Goal: Find specific page/section: Find specific page/section

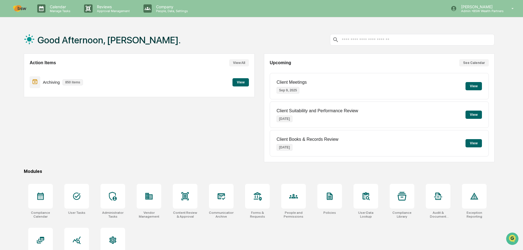
scroll to position [26, 0]
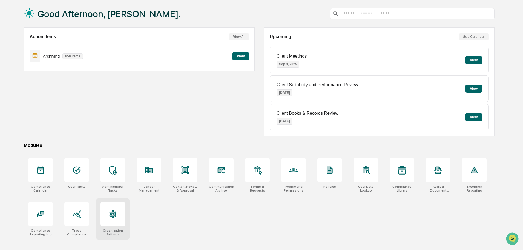
click at [120, 219] on div at bounding box center [113, 213] width 25 height 25
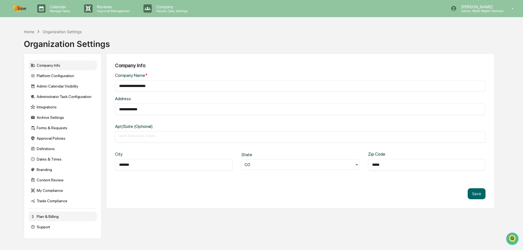
click at [44, 217] on div "Plan & Billing" at bounding box center [62, 216] width 68 height 10
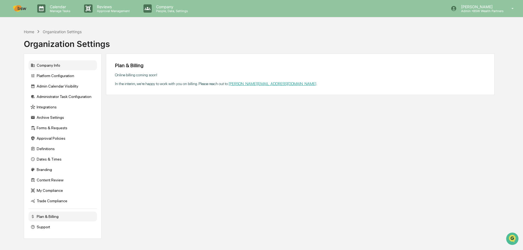
click at [57, 67] on div "Company Info" at bounding box center [62, 65] width 68 height 10
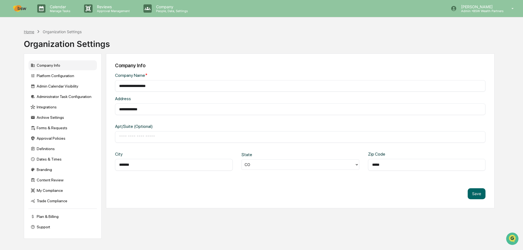
click at [25, 31] on div "Home" at bounding box center [29, 31] width 10 height 5
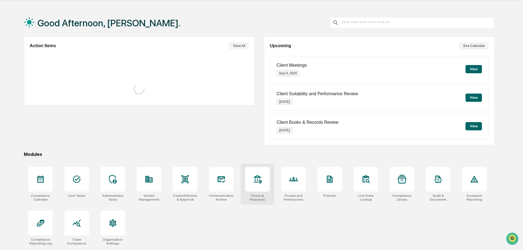
scroll to position [26, 0]
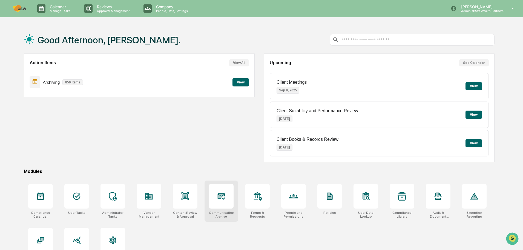
click at [218, 202] on div at bounding box center [221, 196] width 25 height 25
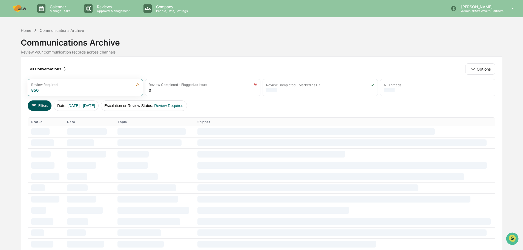
click at [35, 105] on icon at bounding box center [34, 105] width 6 height 6
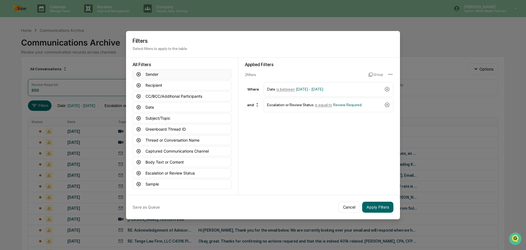
click at [169, 75] on button "Sender" at bounding box center [182, 74] width 99 height 10
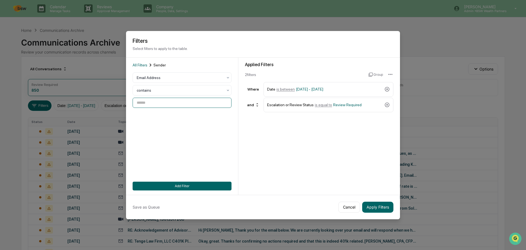
click at [163, 104] on input at bounding box center [182, 103] width 99 height 10
type input "*"
type input "**********"
click at [381, 208] on button "Apply Filters" at bounding box center [377, 206] width 31 height 11
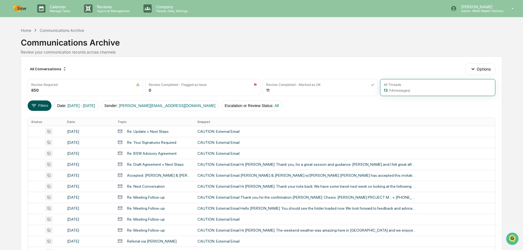
click at [45, 105] on button "Filters" at bounding box center [40, 105] width 24 height 10
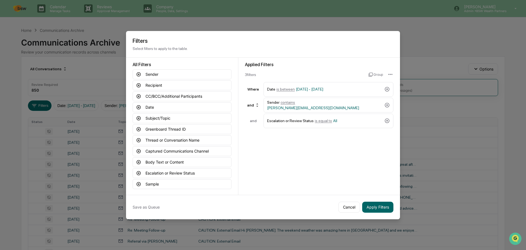
click at [387, 119] on icon at bounding box center [386, 120] width 5 height 5
click at [378, 206] on button "Apply Filters" at bounding box center [377, 206] width 31 height 11
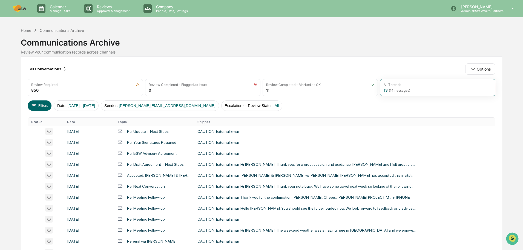
click at [71, 121] on th "Date" at bounding box center [89, 122] width 50 height 8
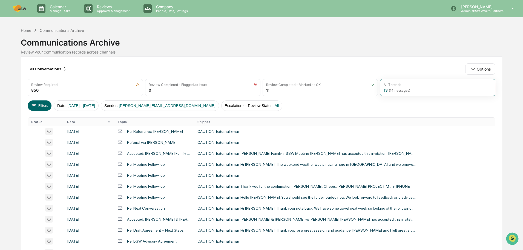
click at [71, 121] on th "Date" at bounding box center [89, 122] width 50 height 8
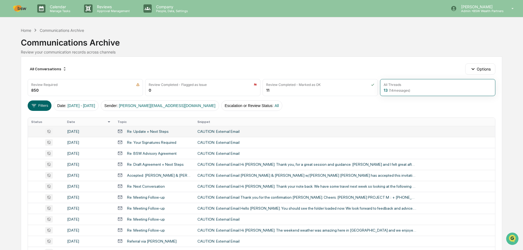
click at [82, 133] on div "[DATE]" at bounding box center [89, 131] width 44 height 4
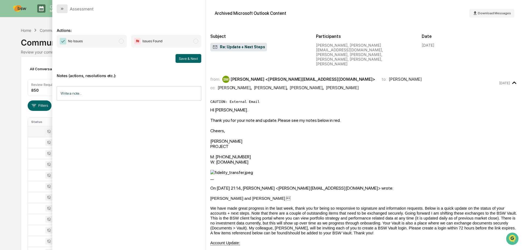
click at [62, 9] on icon "modal" at bounding box center [62, 9] width 4 height 4
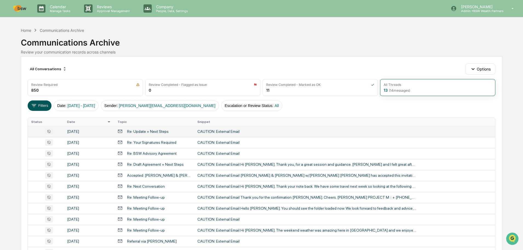
click at [38, 107] on button "Filters" at bounding box center [40, 105] width 24 height 10
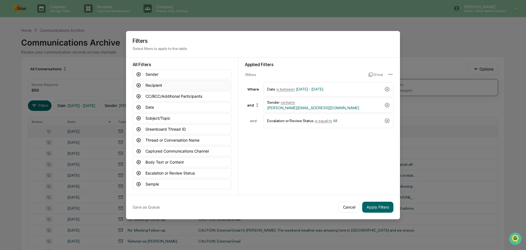
click at [154, 86] on button "Recipient" at bounding box center [182, 85] width 99 height 10
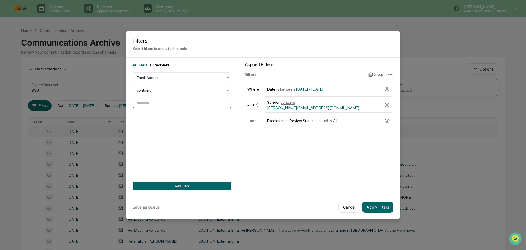
click at [156, 105] on input at bounding box center [182, 103] width 99 height 10
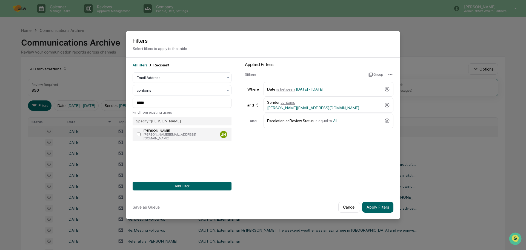
click at [168, 133] on div "[PERSON_NAME][EMAIL_ADDRESS][DOMAIN_NAME]" at bounding box center [181, 136] width 74 height 8
type input "**********"
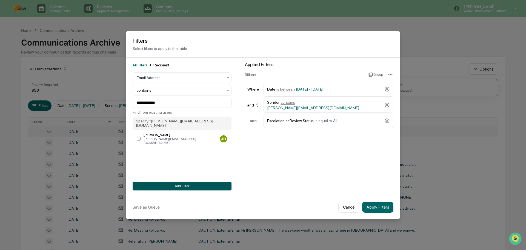
click at [183, 186] on button "Add Filter" at bounding box center [182, 185] width 99 height 9
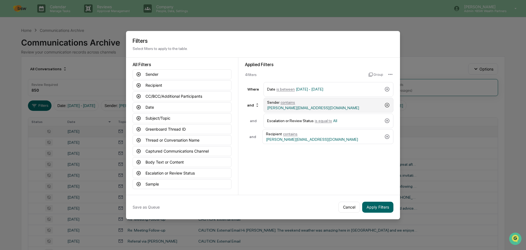
click at [389, 104] on icon at bounding box center [386, 104] width 5 height 5
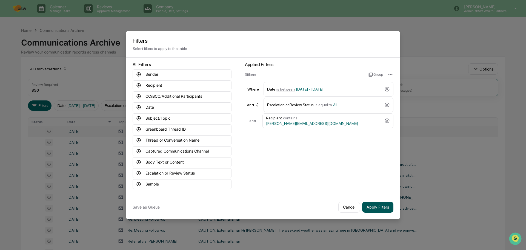
click at [379, 203] on button "Apply Filters" at bounding box center [377, 206] width 31 height 11
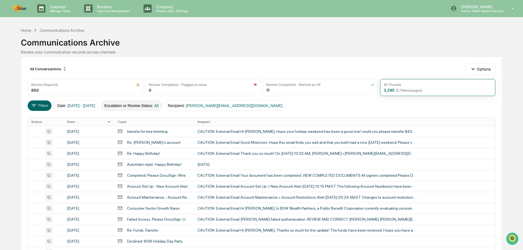
click at [162, 106] on button "Escalation or Review Status : All" at bounding box center [131, 105] width 61 height 10
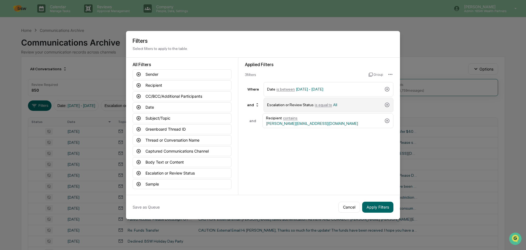
click at [333, 105] on span "All" at bounding box center [335, 104] width 4 height 4
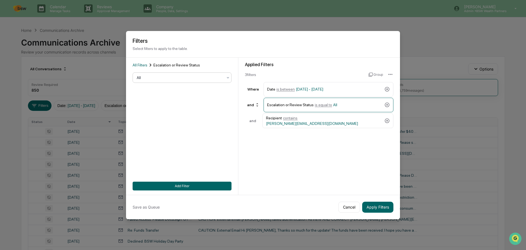
click at [223, 79] on div at bounding box center [180, 77] width 86 height 5
click at [378, 202] on button "Apply Filters" at bounding box center [377, 206] width 31 height 11
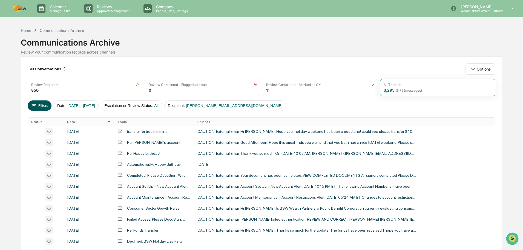
click at [39, 105] on button "Filters" at bounding box center [40, 105] width 24 height 10
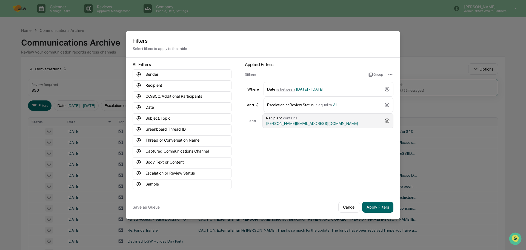
click at [386, 119] on icon at bounding box center [386, 120] width 5 height 5
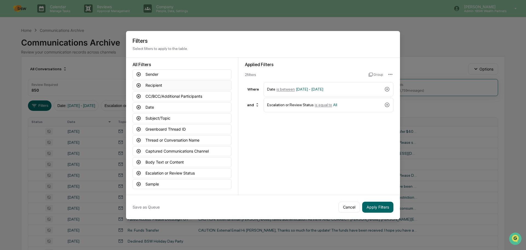
click at [157, 85] on button "Recipient" at bounding box center [182, 85] width 99 height 10
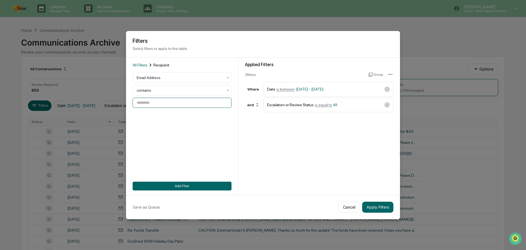
click at [160, 101] on input at bounding box center [182, 103] width 99 height 10
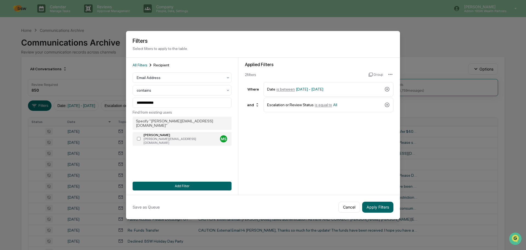
type input "**********"
click at [187, 186] on button "Add Filter" at bounding box center [182, 185] width 99 height 9
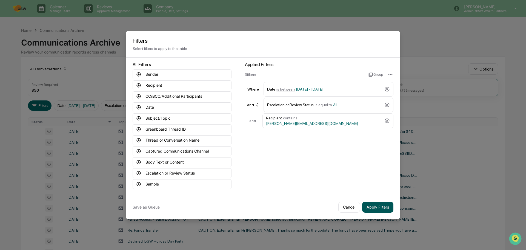
click at [379, 208] on button "Apply Filters" at bounding box center [377, 206] width 31 height 11
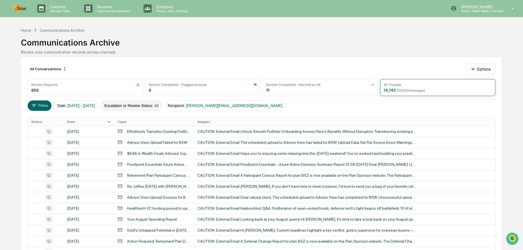
click at [152, 107] on button "Escalation or Review Status : All" at bounding box center [131, 105] width 61 height 10
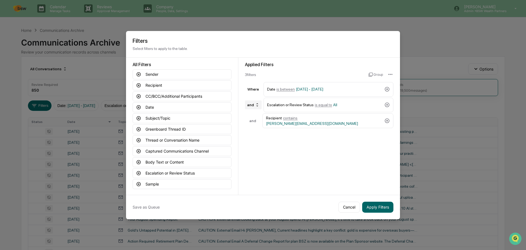
click at [257, 104] on icon at bounding box center [257, 104] width 2 height 3
click at [257, 161] on div "Applied Filters 3 filter s Group Where Date is between [DATE] - [DATE] and Esca…" at bounding box center [319, 126] width 162 height 137
click at [343, 206] on button "Cancel" at bounding box center [349, 206] width 22 height 11
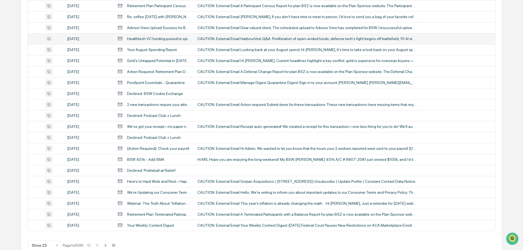
scroll to position [181, 0]
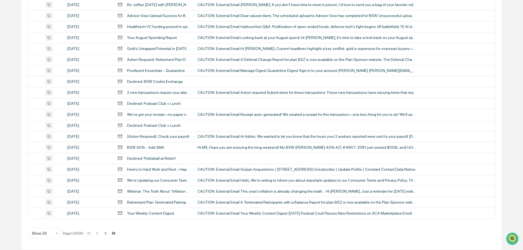
click at [114, 233] on icon at bounding box center [113, 232] width 2 height 3
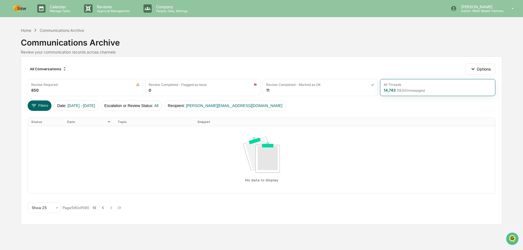
scroll to position [0, 0]
click at [106, 207] on icon at bounding box center [103, 208] width 6 height 6
click at [103, 208] on icon at bounding box center [103, 208] width 6 height 6
click at [95, 207] on icon at bounding box center [95, 208] width 6 height 6
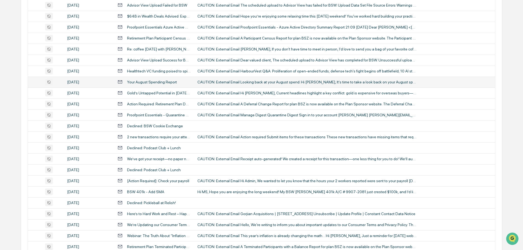
scroll to position [181, 0]
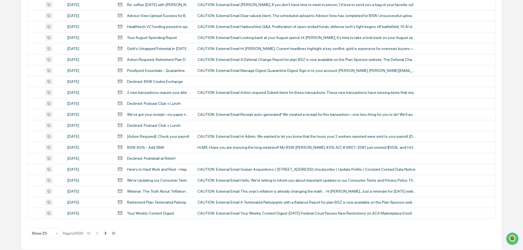
click at [107, 231] on icon at bounding box center [105, 233] width 6 height 6
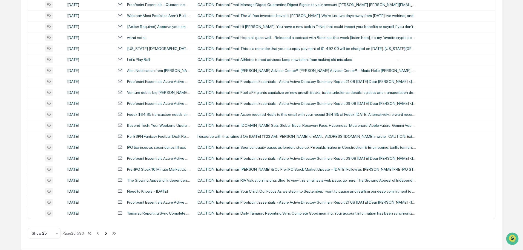
click at [107, 232] on icon at bounding box center [106, 233] width 6 height 6
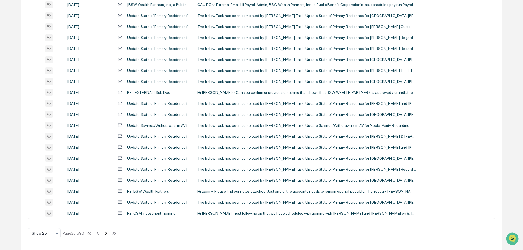
click at [107, 232] on icon at bounding box center [106, 232] width 2 height 3
click at [107, 234] on icon at bounding box center [107, 233] width 6 height 6
click at [107, 233] on icon at bounding box center [106, 233] width 6 height 6
click at [107, 236] on button at bounding box center [106, 232] width 6 height 11
click at [107, 232] on icon at bounding box center [106, 233] width 6 height 6
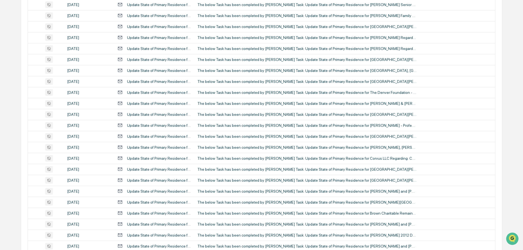
scroll to position [0, 0]
